Goal: Go to known website: Access a specific website the user already knows

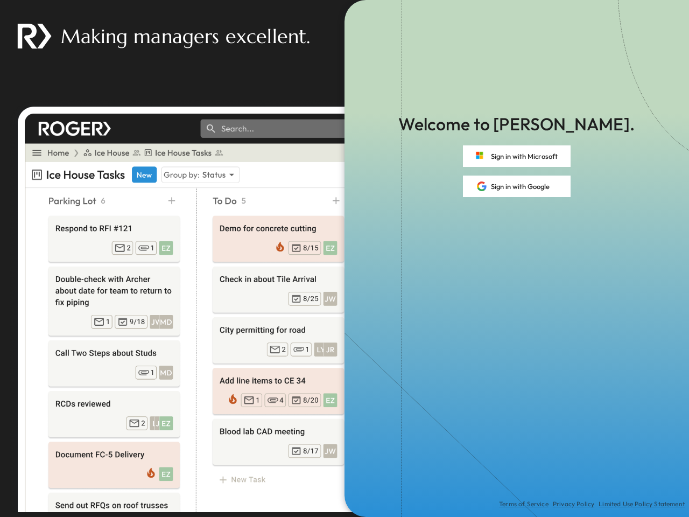
click at [345, 258] on div "Terms of Service Privacy Policy Limited Use Policy Statement" at bounding box center [517, 357] width 345 height 320
click at [517, 156] on button "Sign in with Microsoft" at bounding box center [517, 156] width 108 height 22
click at [517, 186] on button "Sign in with Google" at bounding box center [517, 187] width 108 height 22
